Goal: Information Seeking & Learning: Find contact information

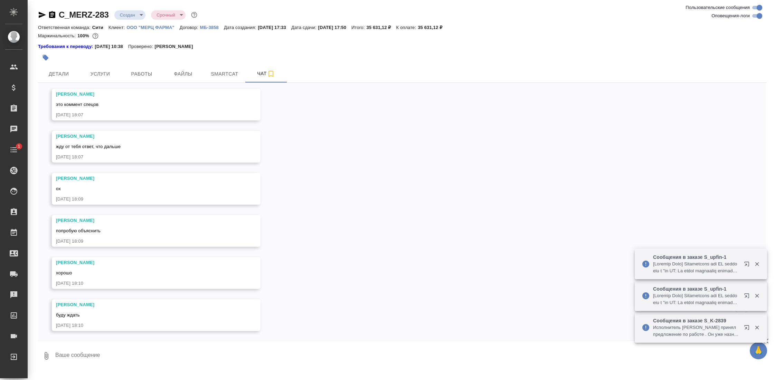
scroll to position [901, 0]
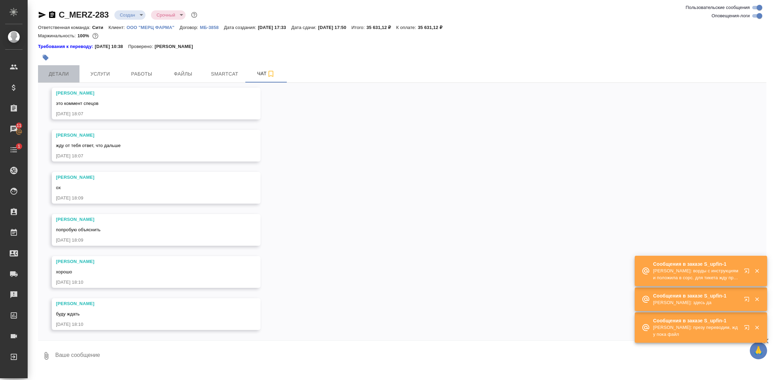
click at [68, 72] on span "Детали" at bounding box center [58, 74] width 33 height 9
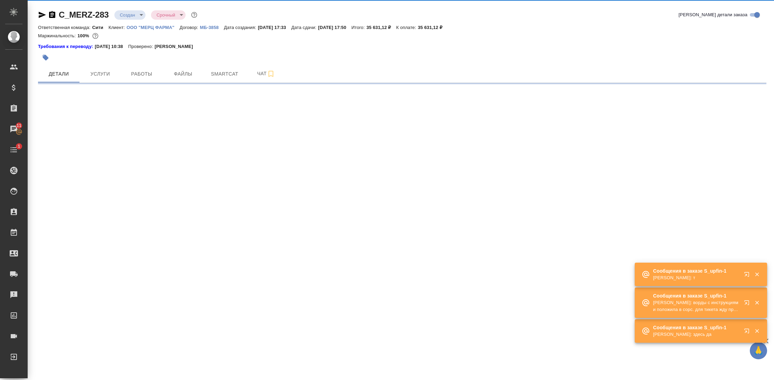
select select "RU"
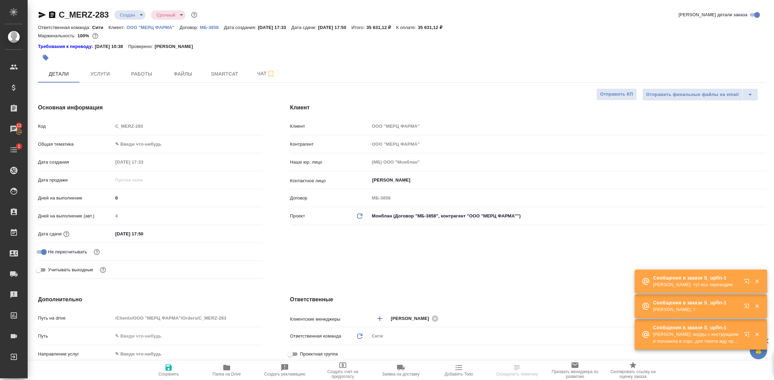
type textarea "x"
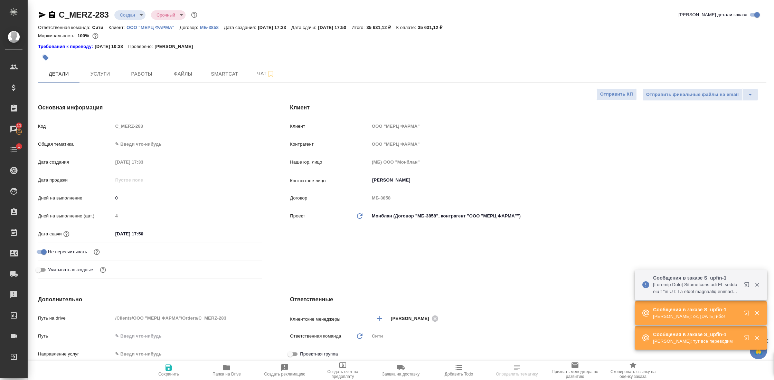
click at [225, 369] on icon "button" at bounding box center [226, 368] width 7 height 6
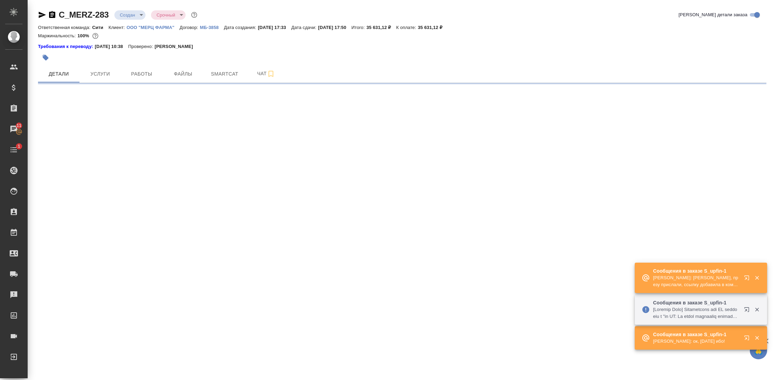
select select "RU"
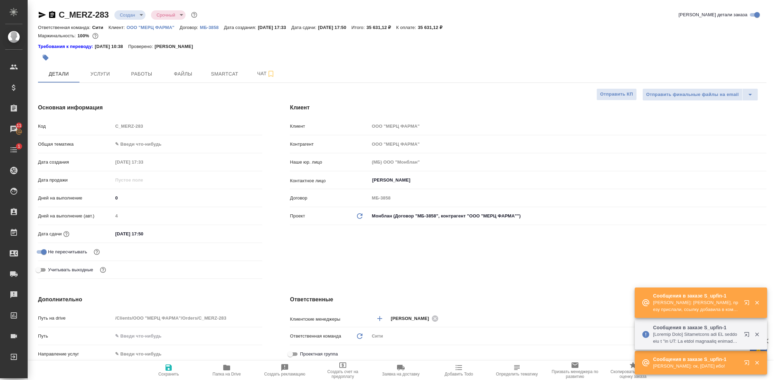
type textarea "x"
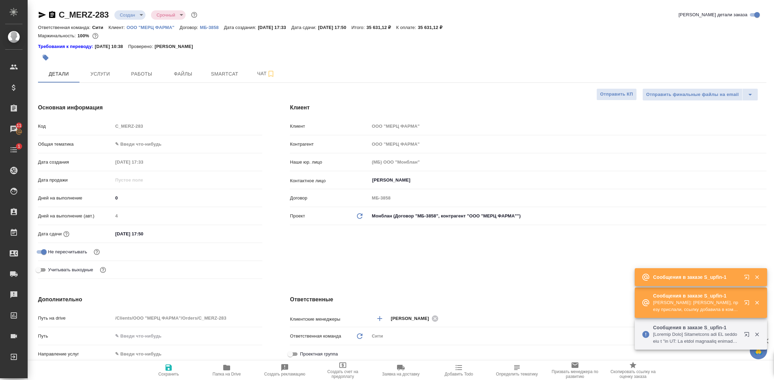
type textarea "x"
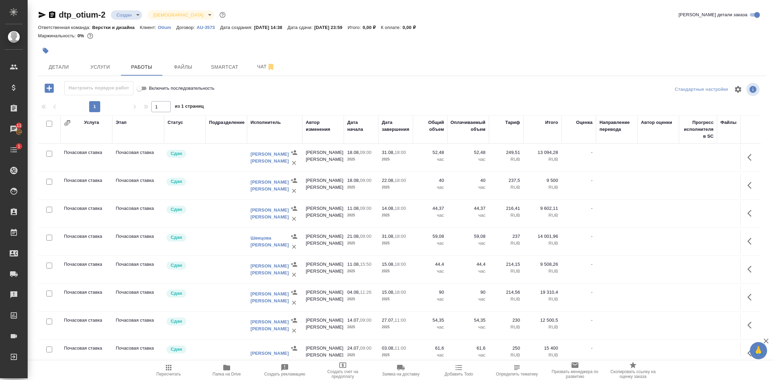
scroll to position [1225, 0]
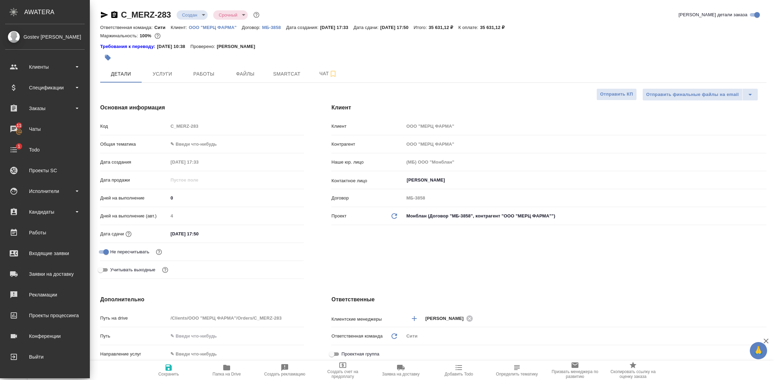
select select "RU"
click at [64, 192] on div "Исполнители" at bounding box center [44, 191] width 79 height 10
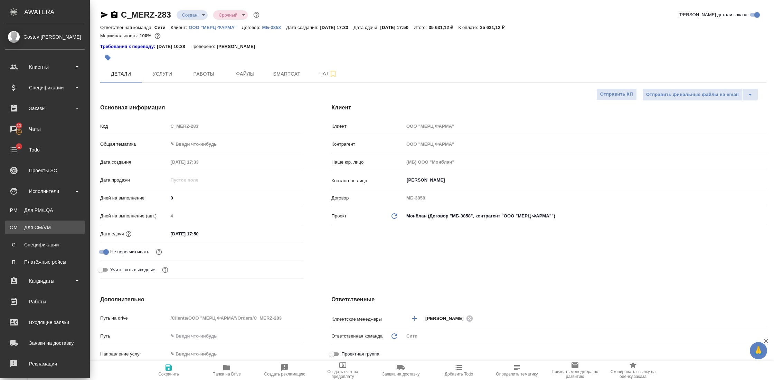
click at [40, 228] on div "Для CM/VM" at bounding box center [45, 227] width 73 height 7
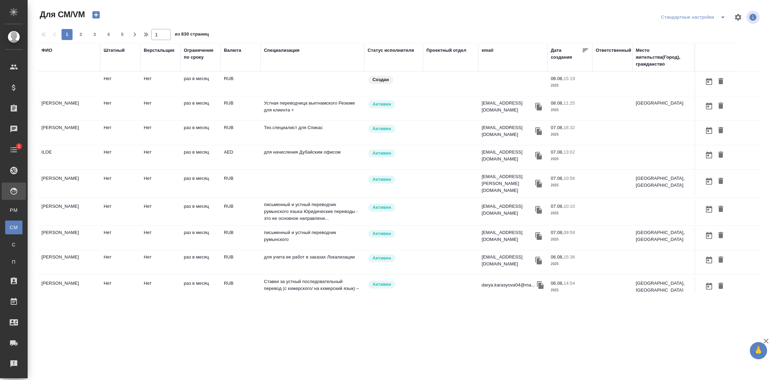
click at [53, 51] on div "ФИО" at bounding box center [68, 50] width 55 height 7
click at [51, 51] on div "ФИО" at bounding box center [46, 50] width 11 height 7
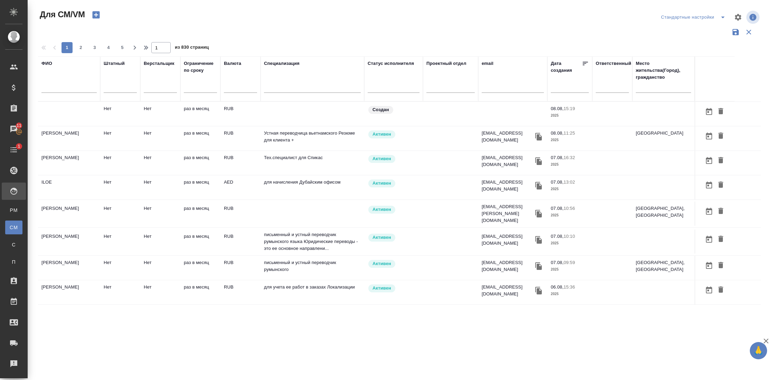
click at [71, 89] on input "text" at bounding box center [68, 88] width 55 height 9
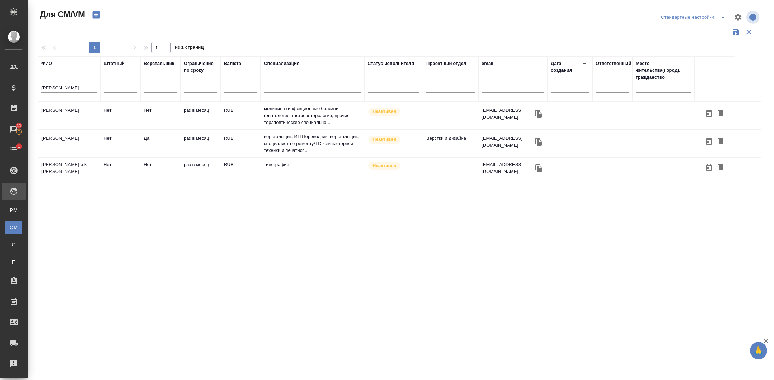
click at [51, 128] on td "Конюхов Александр Николаевич" at bounding box center [69, 116] width 62 height 24
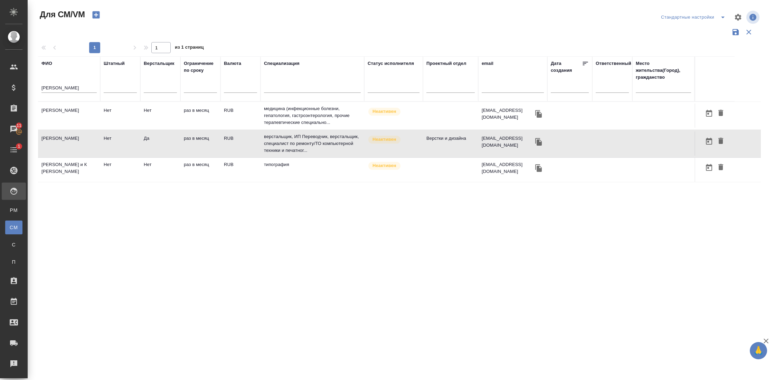
click at [51, 128] on td "Конюхов Александр Николаевич" at bounding box center [69, 116] width 62 height 24
click at [74, 88] on input "конюхов" at bounding box center [68, 88] width 55 height 9
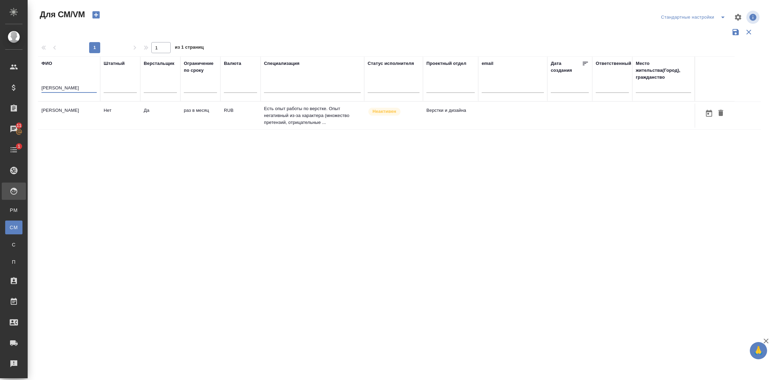
type input "зазулин"
click at [61, 121] on td "[PERSON_NAME]" at bounding box center [69, 116] width 62 height 24
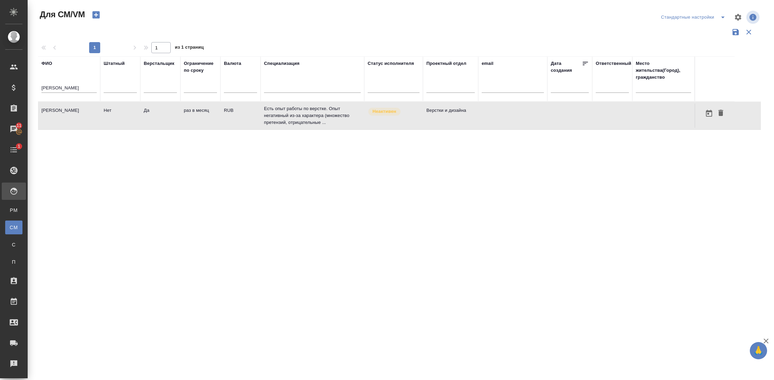
click at [61, 121] on td "[PERSON_NAME]" at bounding box center [69, 116] width 62 height 24
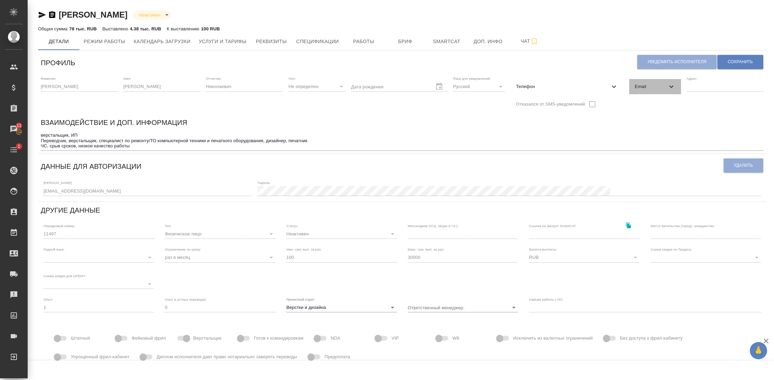
click at [669, 87] on icon at bounding box center [671, 87] width 4 height 2
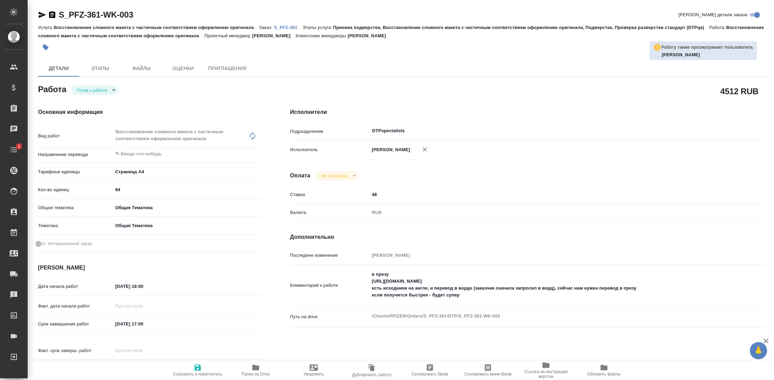
type textarea "x"
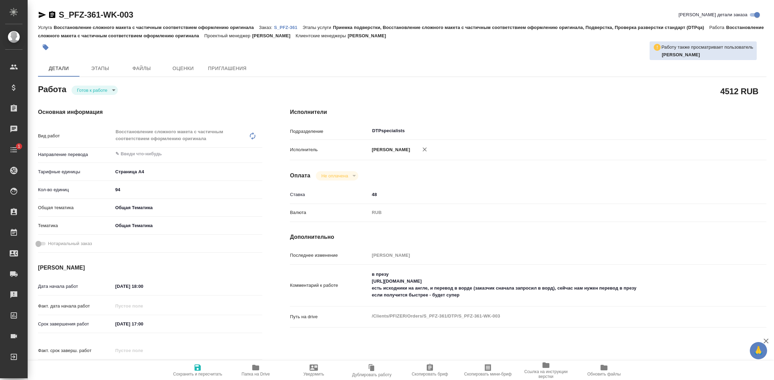
type textarea "x"
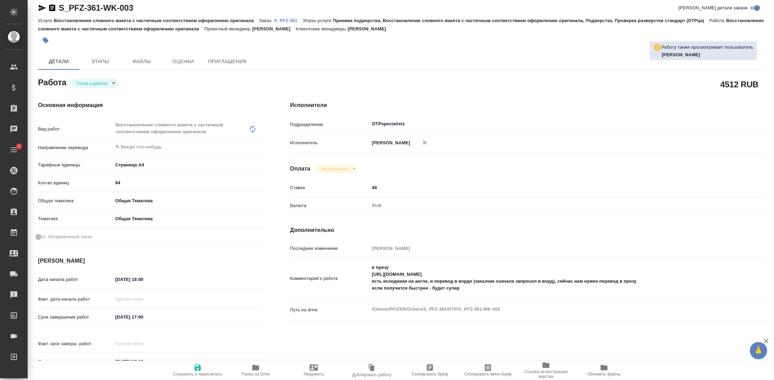
scroll to position [8, 0]
type textarea "x"
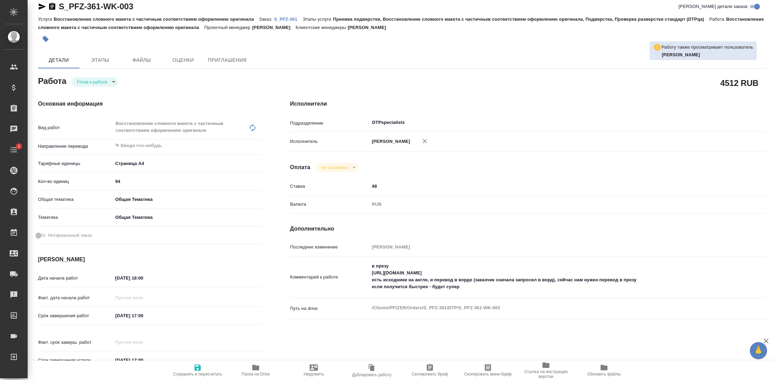
type textarea "x"
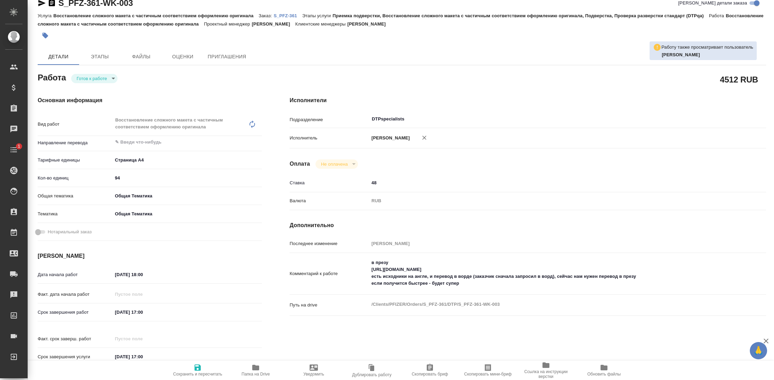
type textarea "x"
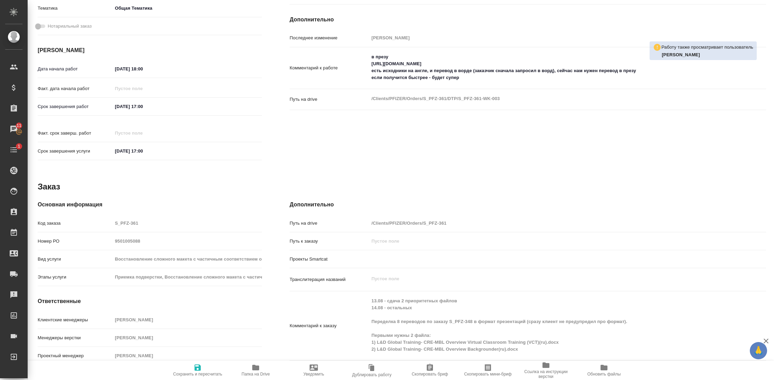
scroll to position [236, 0]
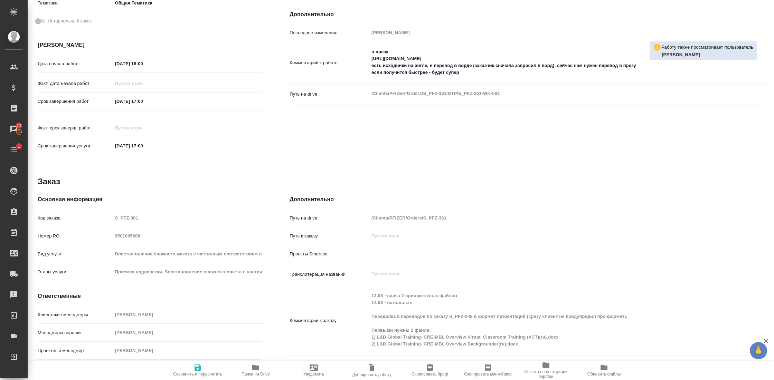
click at [255, 374] on span "Папка на Drive" at bounding box center [255, 374] width 28 height 5
